Goal: Task Accomplishment & Management: Complete application form

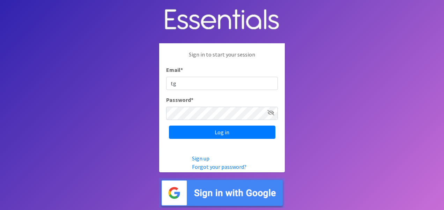
type input "[EMAIL_ADDRESS][DOMAIN_NAME]"
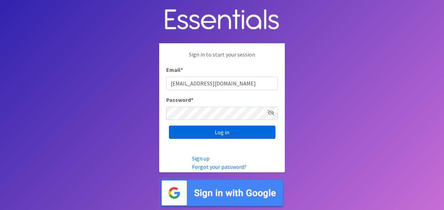
click at [220, 128] on input "Log in" at bounding box center [222, 132] width 106 height 13
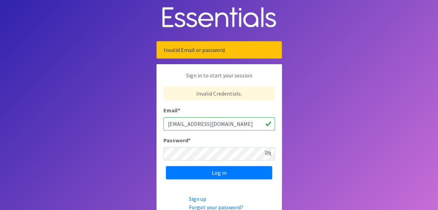
scroll to position [38, 0]
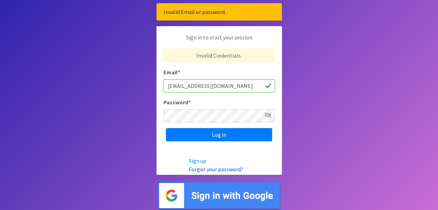
click at [202, 171] on link "Forgot your password?" at bounding box center [216, 169] width 54 height 7
click at [214, 85] on input "tgrant@cisofsc.org" at bounding box center [220, 85] width 112 height 13
type input "[EMAIL_ADDRESS][DOMAIN_NAME]"
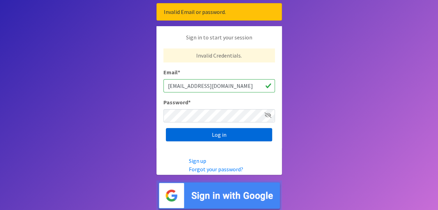
click at [215, 136] on input "Log in" at bounding box center [219, 134] width 106 height 13
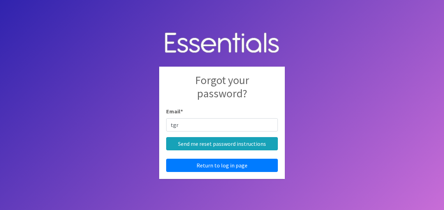
type input "[EMAIL_ADDRESS][DOMAIN_NAME]"
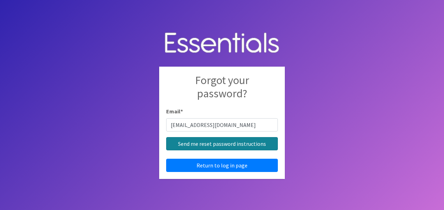
click at [228, 142] on input "Send me reset password instructions" at bounding box center [222, 143] width 112 height 13
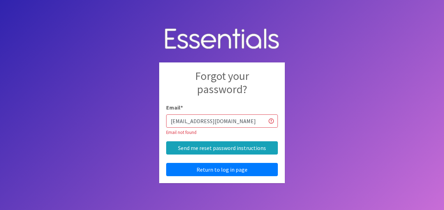
click at [219, 121] on input "tgrant@cisofsc.org" at bounding box center [222, 120] width 112 height 13
type input "[EMAIL_ADDRESS][DOMAIN_NAME]"
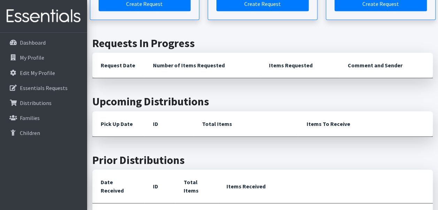
scroll to position [105, 0]
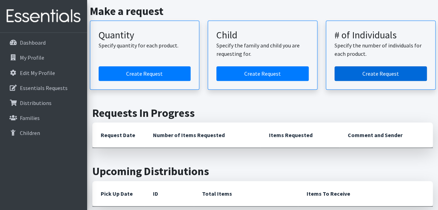
click at [379, 74] on link "Create Request" at bounding box center [381, 73] width 92 height 15
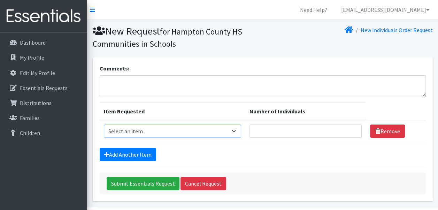
click at [175, 135] on select "Select an item (LOWCOUNTRY) REGULAR TAMPONS Adult Period Pack Student Period Pa…" at bounding box center [172, 131] width 137 height 13
select select "7757"
click at [104, 125] on select "Select an item (LOWCOUNTRY) REGULAR TAMPONS Adult Period Pack Student Period Pa…" at bounding box center [172, 131] width 137 height 13
click at [274, 129] on input "Number of Individuals" at bounding box center [306, 131] width 113 height 13
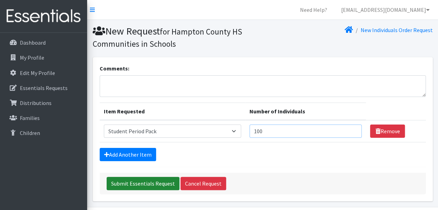
type input "100"
click at [142, 184] on input "Submit Essentials Request" at bounding box center [143, 183] width 73 height 13
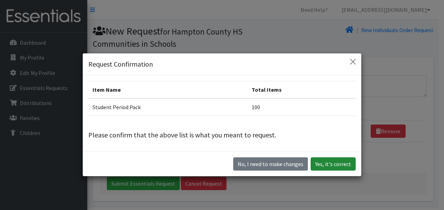
click at [329, 163] on button "Yes, it's correct" at bounding box center [332, 163] width 45 height 13
